Goal: Task Accomplishment & Management: Manage account settings

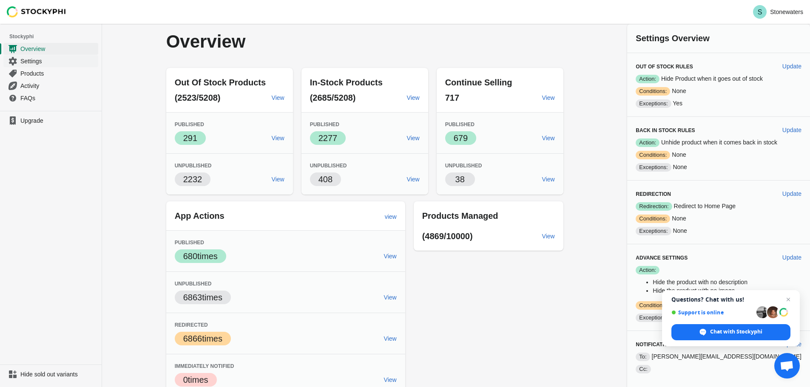
click at [36, 62] on span "Settings" at bounding box center [58, 61] width 76 height 9
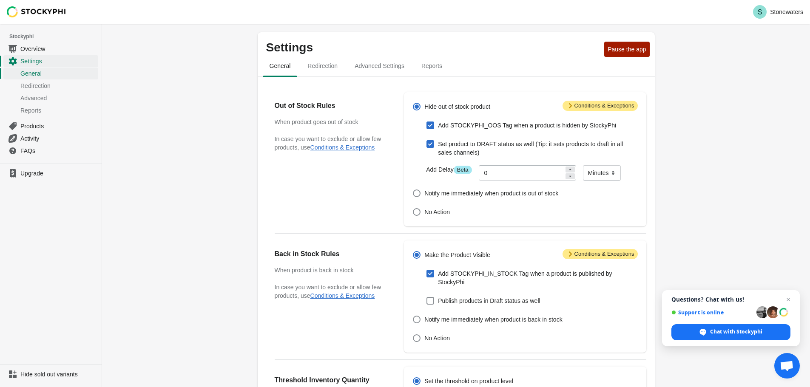
click at [794, 296] on span "Questions? Chat with us! Support is online Chat with Stockyphi" at bounding box center [731, 318] width 138 height 56
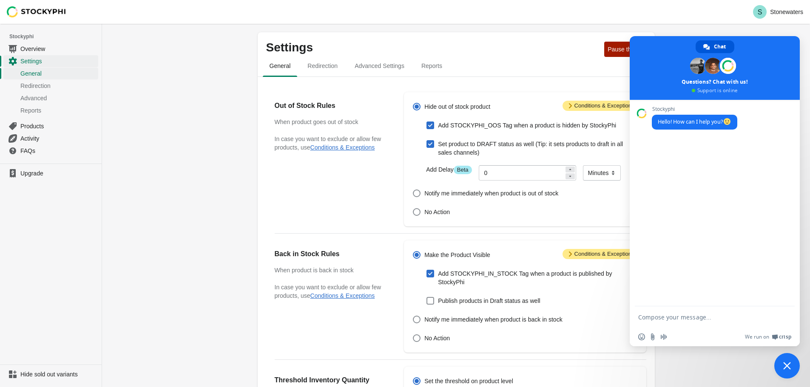
click at [788, 298] on div "Stockyphi Hello! How can I help you?" at bounding box center [714, 203] width 170 height 207
click at [662, 51] on span at bounding box center [714, 68] width 170 height 64
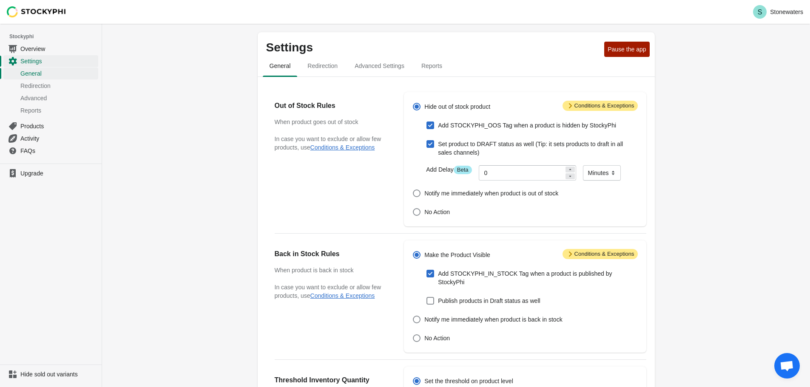
click at [159, 175] on div "Settings Pause the app General Redirection Advanced Settings Reports General Re…" at bounding box center [456, 322] width 708 height 596
click at [608, 113] on div "Hide out of stock product Add STOCKYPHI_OOS Tag when a product is hidden by Sto…" at bounding box center [520, 159] width 233 height 117
click at [605, 108] on span "Attention Conditions & Exceptions" at bounding box center [599, 106] width 75 height 10
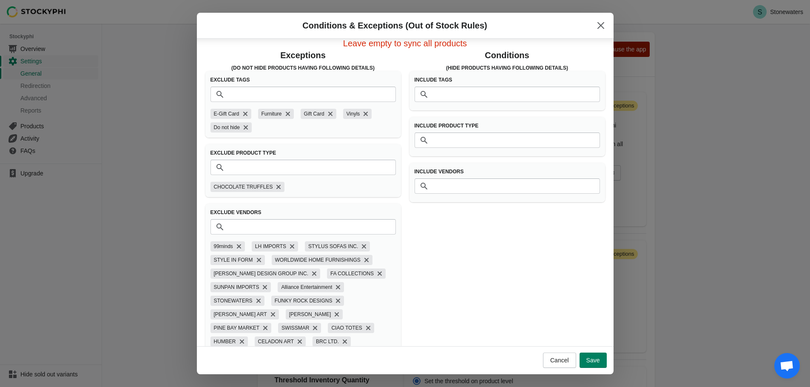
scroll to position [11, 0]
click at [366, 327] on icon "Remove CIAO TOTES" at bounding box center [368, 327] width 4 height 4
click at [556, 357] on span "Cancel" at bounding box center [559, 360] width 19 height 7
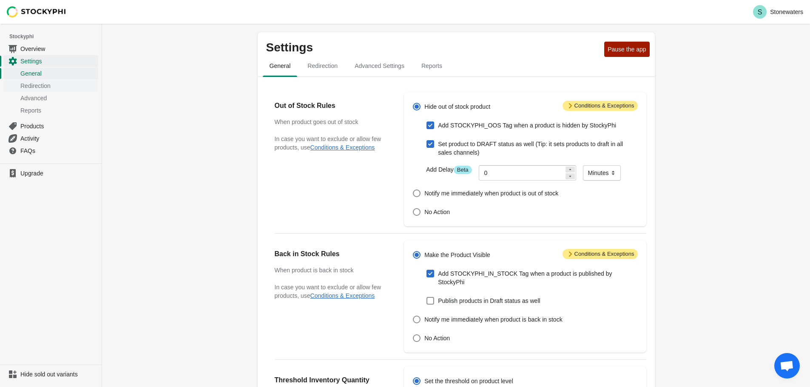
click at [207, 99] on div "Settings Pause the app General Redirection Advanced Settings Reports General Re…" at bounding box center [456, 322] width 708 height 596
click at [35, 44] on link "Overview" at bounding box center [50, 49] width 95 height 12
